Goal: Information Seeking & Learning: Learn about a topic

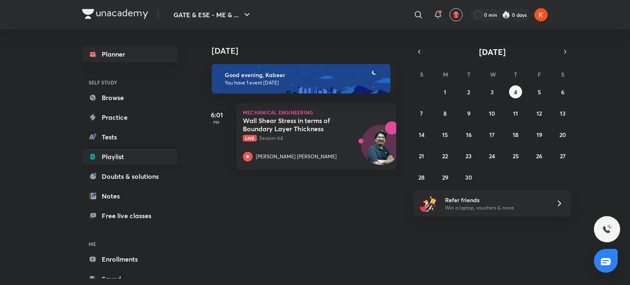
click at [107, 152] on link "Playlist" at bounding box center [129, 156] width 95 height 16
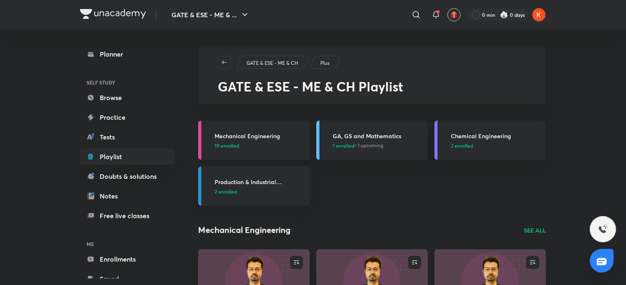
click at [246, 127] on link "Mechanical Engineering 19 enrolled" at bounding box center [254, 140] width 112 height 39
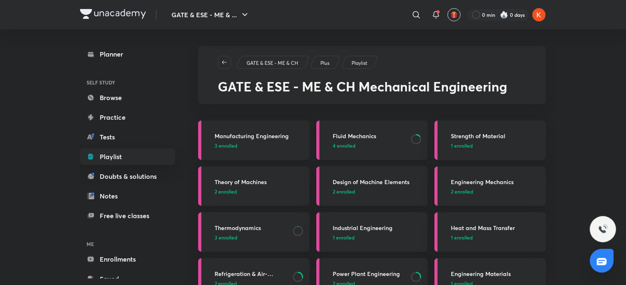
click at [346, 126] on link "Fluid Mechanics 4 enrolled" at bounding box center [372, 140] width 112 height 39
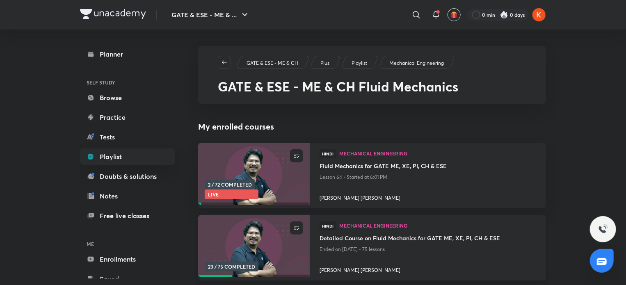
click at [256, 242] on img at bounding box center [254, 246] width 114 height 64
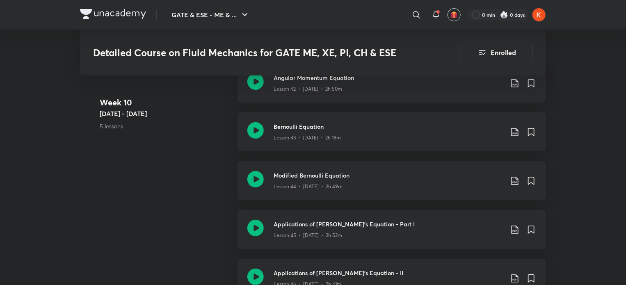
scroll to position [3109, 0]
click at [322, 221] on h3 "Applications of [PERSON_NAME]'s Equation - Part I" at bounding box center [388, 223] width 230 height 9
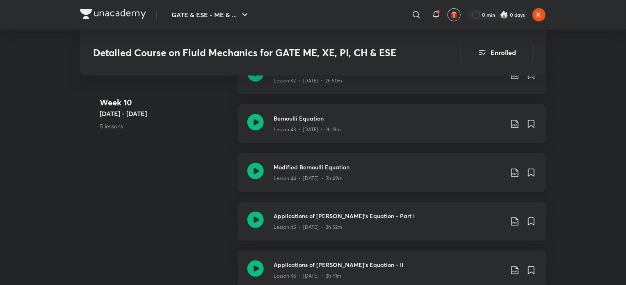
scroll to position [3116, 0]
click at [363, 174] on div "Lesson 44 • [DATE] • 2h 49m" at bounding box center [388, 177] width 230 height 11
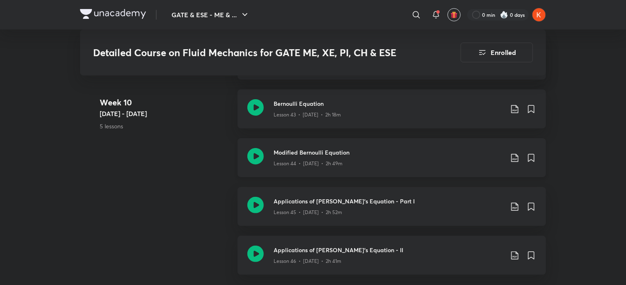
scroll to position [3133, 0]
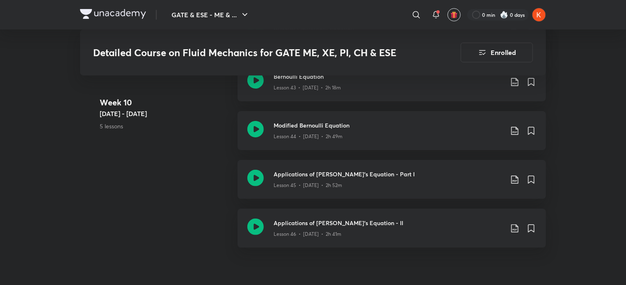
scroll to position [3158, 0]
click at [517, 180] on icon at bounding box center [515, 180] width 10 height 10
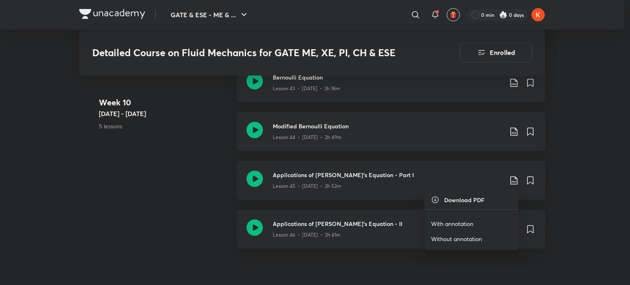
click at [458, 220] on p "With annotation" at bounding box center [452, 223] width 42 height 9
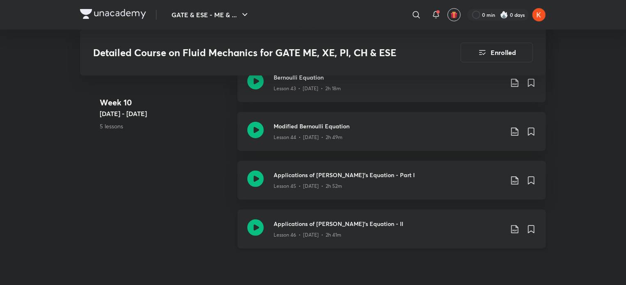
click at [514, 224] on icon at bounding box center [515, 229] width 10 height 10
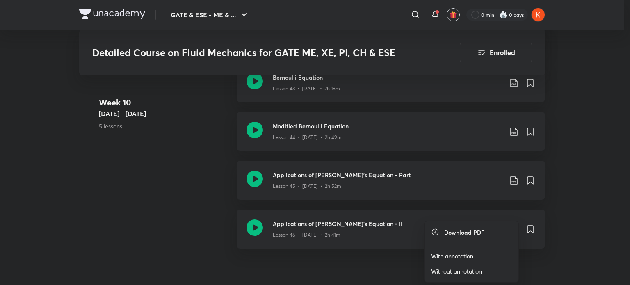
click at [430, 252] on li "With annotation" at bounding box center [471, 255] width 94 height 15
click at [454, 253] on p "With annotation" at bounding box center [452, 256] width 42 height 9
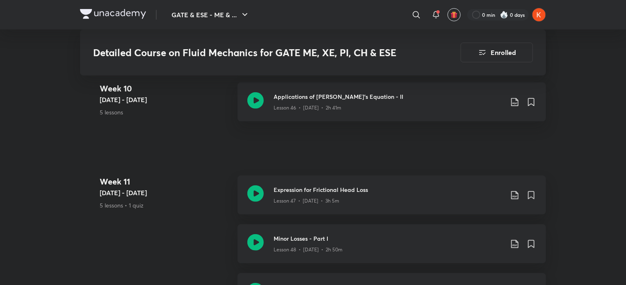
scroll to position [3287, 0]
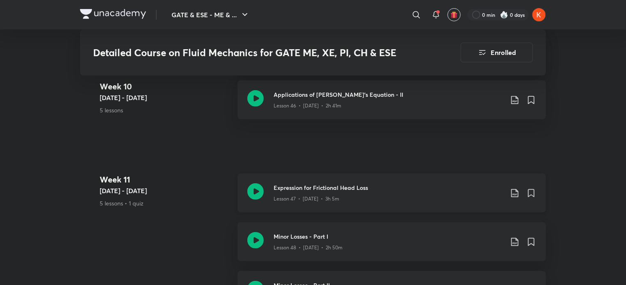
click at [517, 191] on icon at bounding box center [514, 193] width 7 height 8
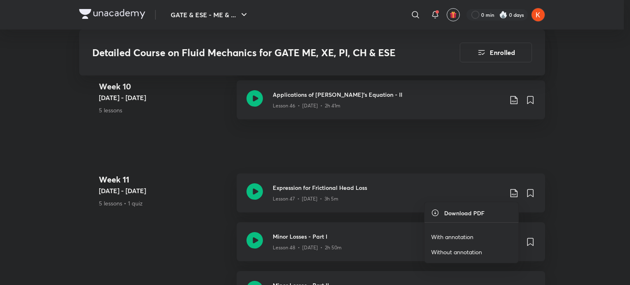
click at [464, 233] on p "With annotation" at bounding box center [452, 236] width 42 height 9
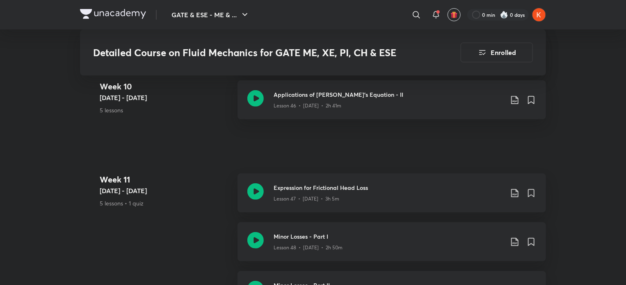
click at [366, 216] on link "Expression for Frictional Head Loss Lesson 47 • [DATE] • 3h 5m" at bounding box center [391, 197] width 308 height 49
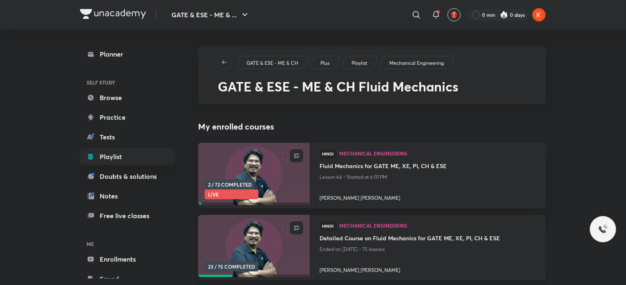
click at [278, 234] on img at bounding box center [254, 246] width 114 height 64
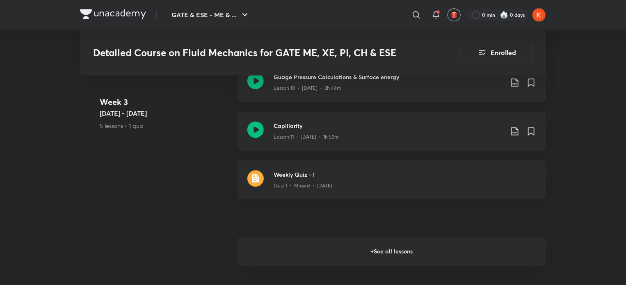
scroll to position [1045, 0]
drag, startPoint x: 279, startPoint y: 233, endPoint x: 288, endPoint y: 245, distance: 14.6
click at [288, 245] on h6 "+ See all lessons" at bounding box center [391, 250] width 308 height 29
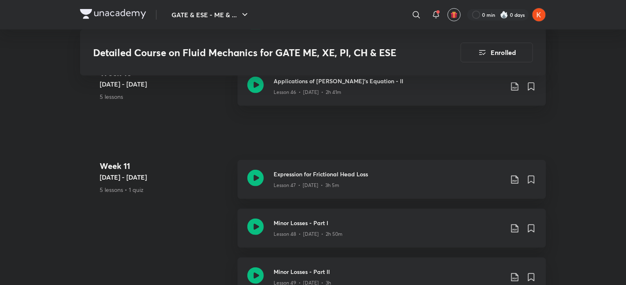
scroll to position [3300, 0]
click at [514, 225] on icon at bounding box center [514, 229] width 7 height 8
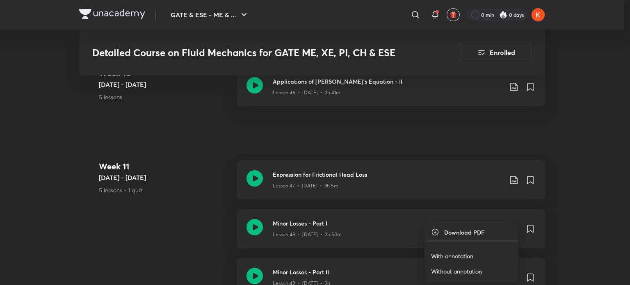
click at [464, 254] on p "With annotation" at bounding box center [452, 256] width 42 height 9
